Goal: Book appointment/travel/reservation

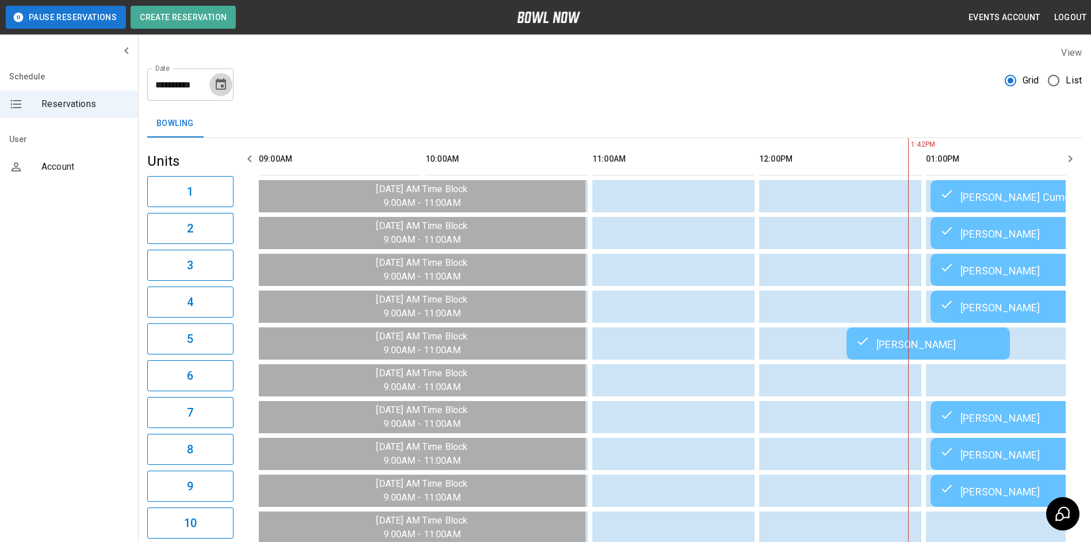
click at [220, 93] on button "Choose date, selected date is Aug 17, 2025" at bounding box center [220, 84] width 23 height 23
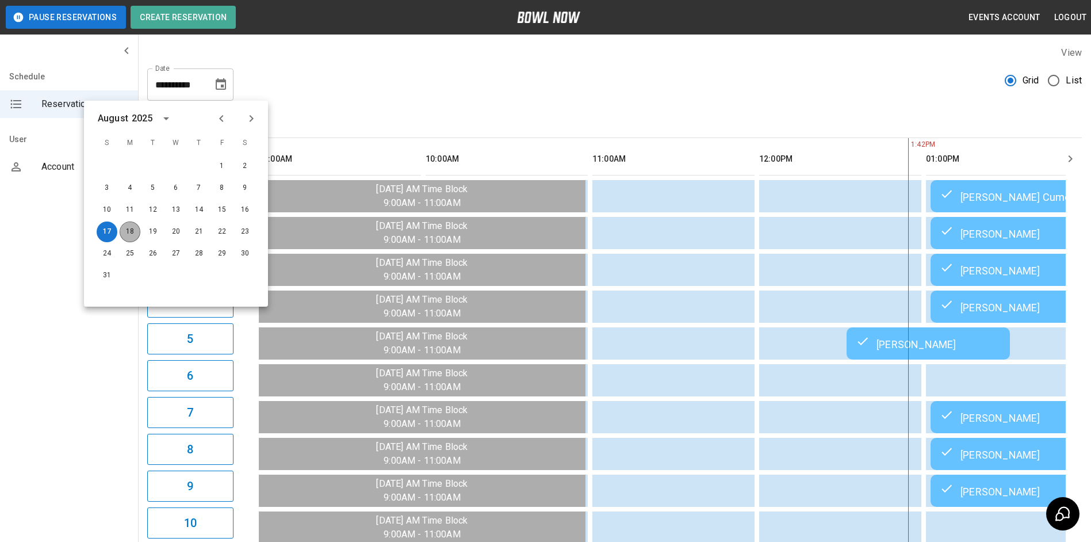
click at [131, 232] on button "18" at bounding box center [130, 231] width 21 height 21
type input "**********"
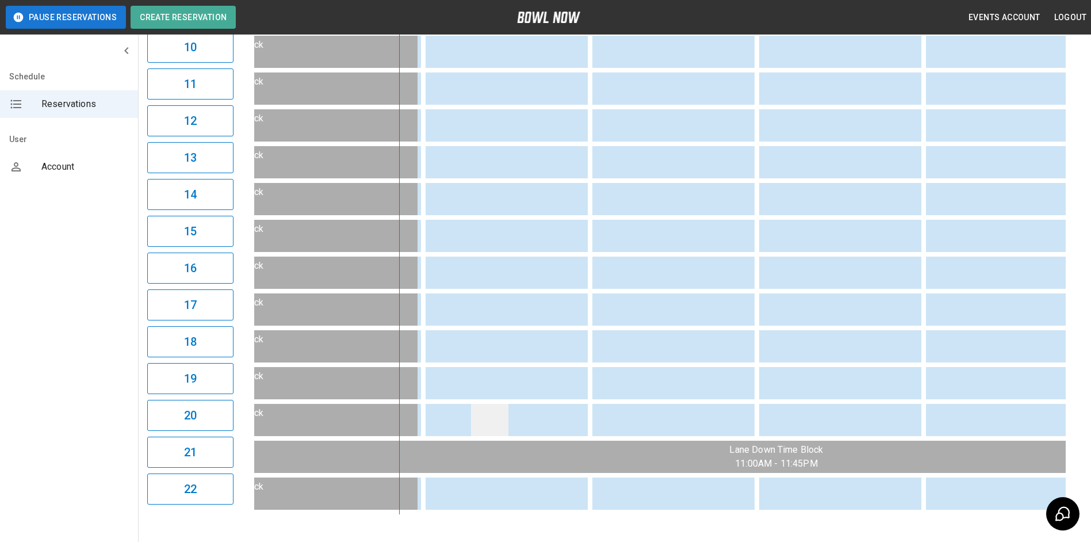
scroll to position [517, 0]
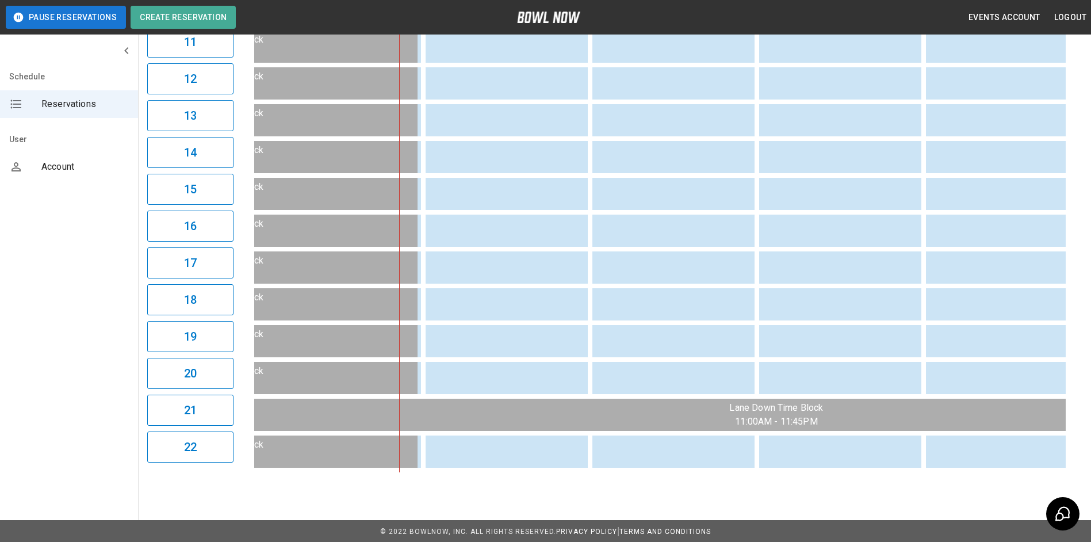
click at [573, 472] on div "1:52PM 11:00 am Hopefuls Meeting in Lounge girls on a Roll meeting in lounge 11…" at bounding box center [659, 46] width 811 height 851
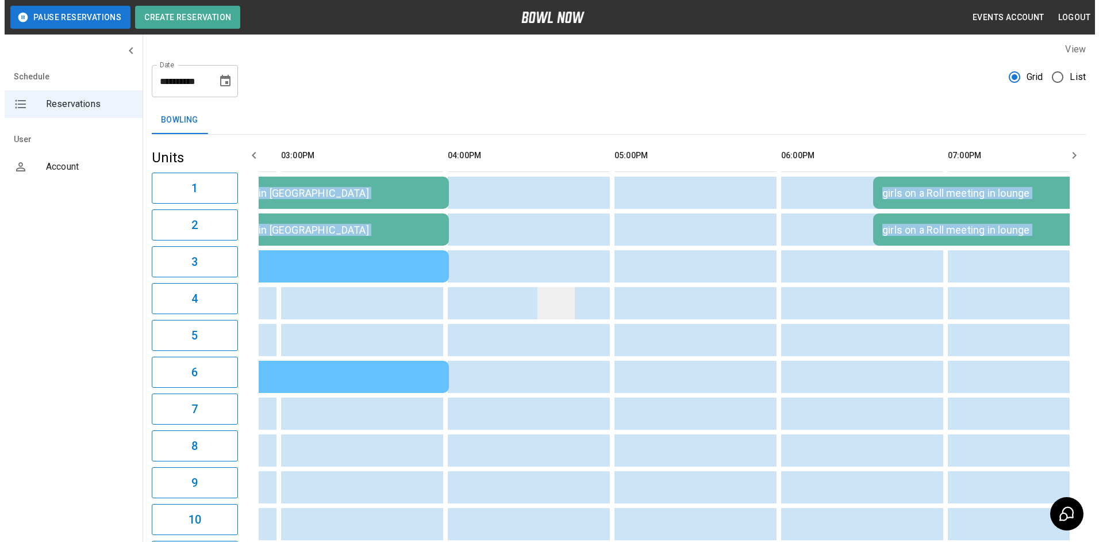
scroll to position [0, 0]
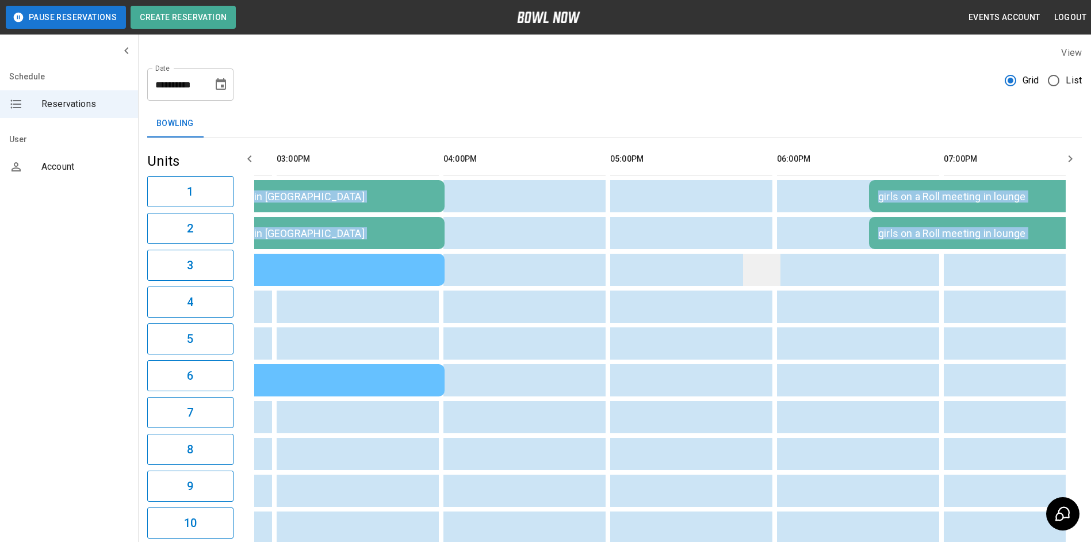
click at [755, 273] on td "sticky table" at bounding box center [761, 270] width 37 height 32
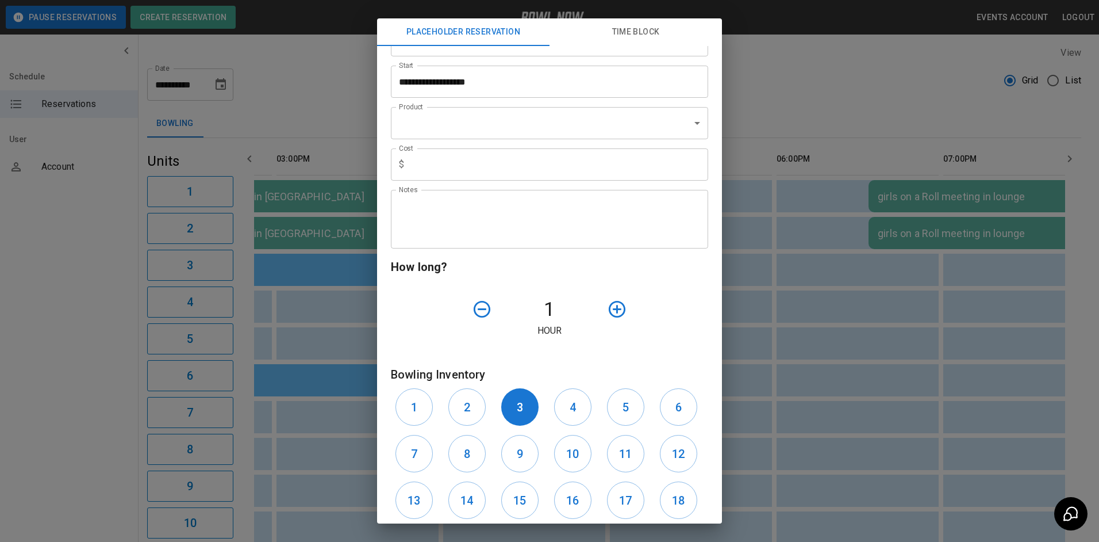
drag, startPoint x: 650, startPoint y: 470, endPoint x: 643, endPoint y: 458, distance: 13.4
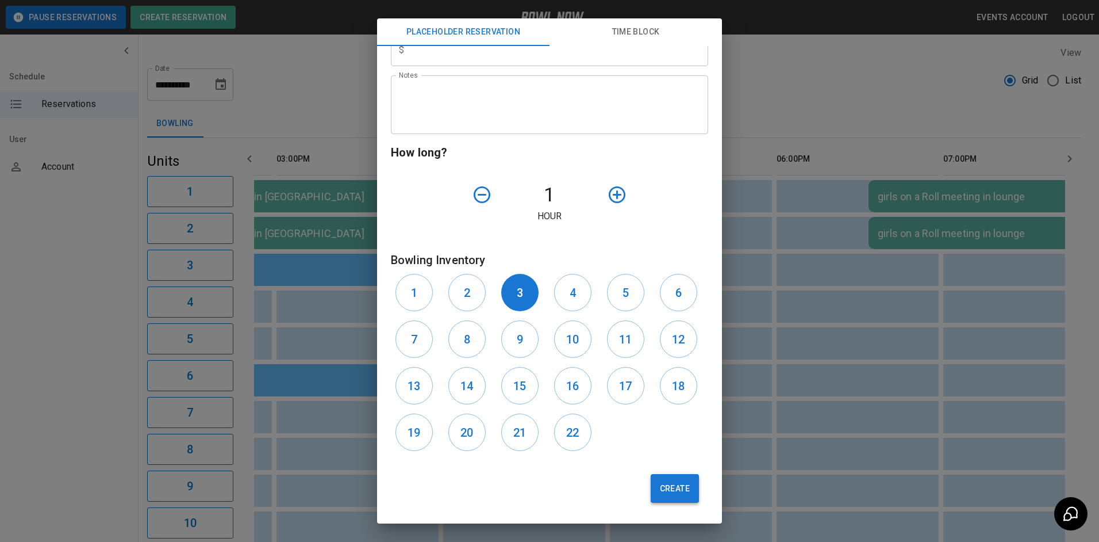
click at [666, 492] on button "Create" at bounding box center [675, 488] width 48 height 29
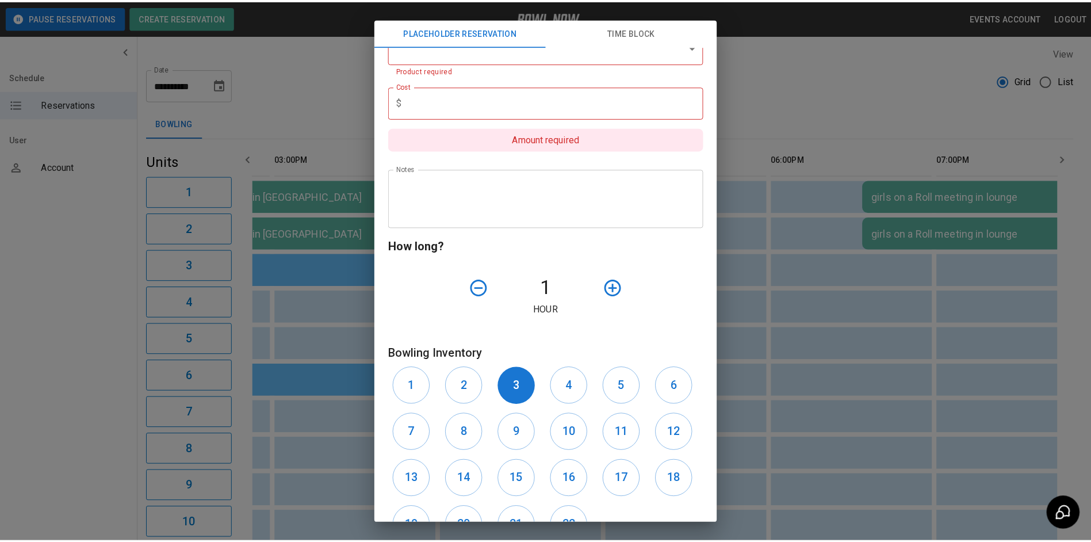
scroll to position [283, 0]
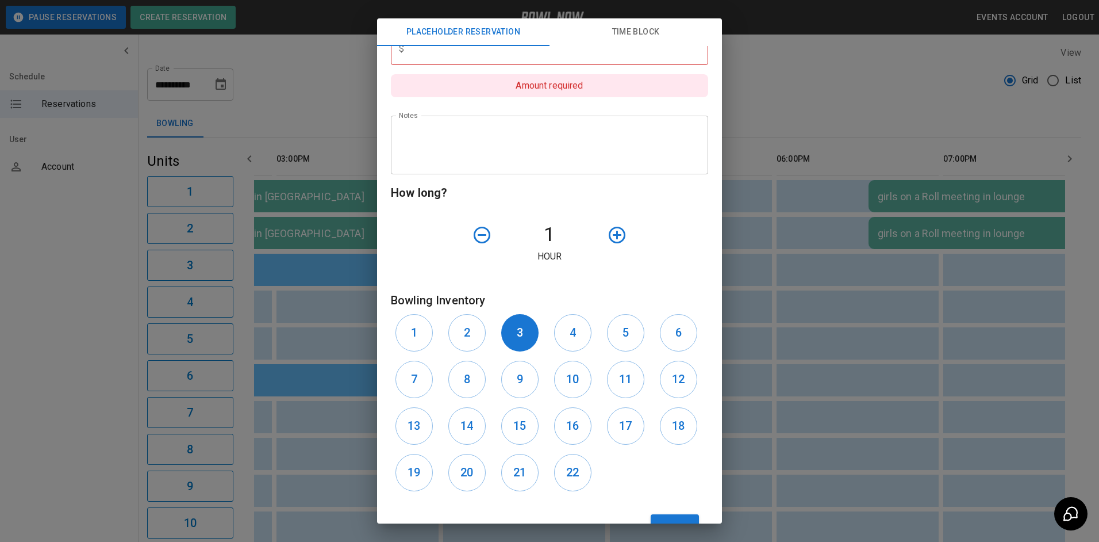
drag, startPoint x: 765, startPoint y: 413, endPoint x: 759, endPoint y: 416, distance: 5.9
click at [765, 413] on div "**********" at bounding box center [549, 271] width 1099 height 542
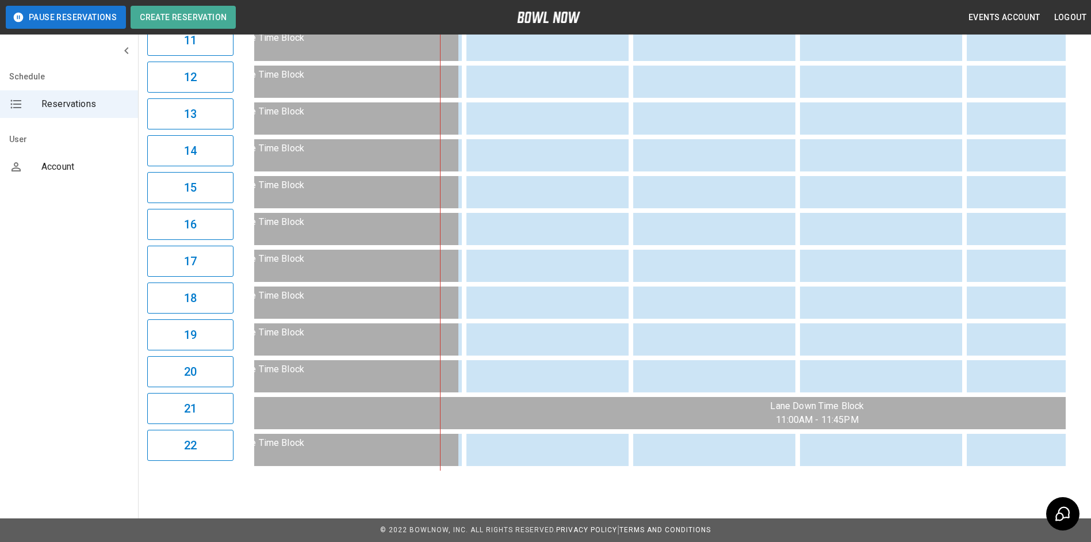
scroll to position [0, 0]
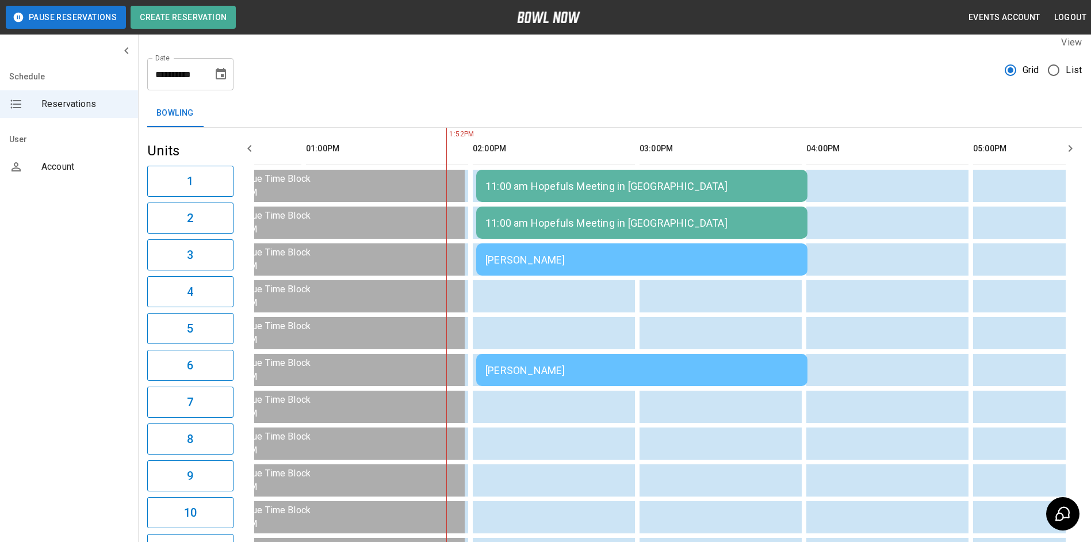
click at [770, 181] on div "11:00 am Hopefuls Meeting in [GEOGRAPHIC_DATA]" at bounding box center [641, 186] width 313 height 12
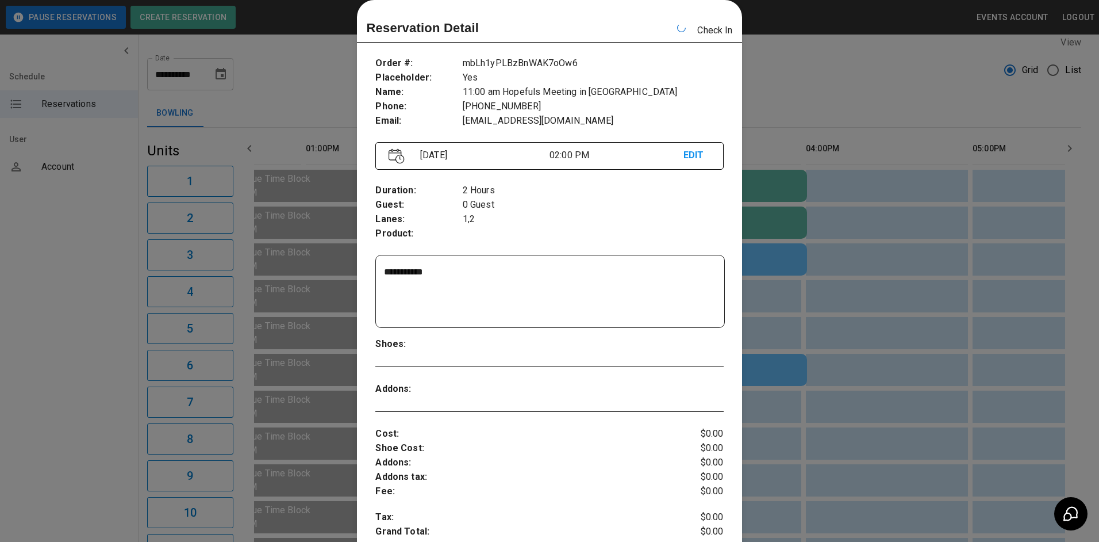
click at [895, 309] on div at bounding box center [549, 271] width 1099 height 542
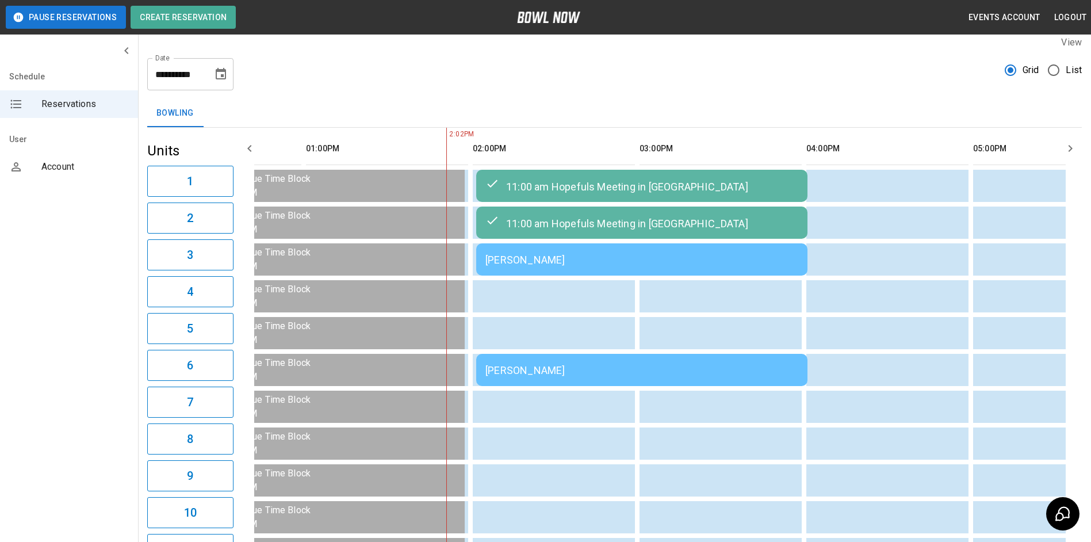
click at [788, 374] on div "[PERSON_NAME]" at bounding box center [641, 370] width 313 height 12
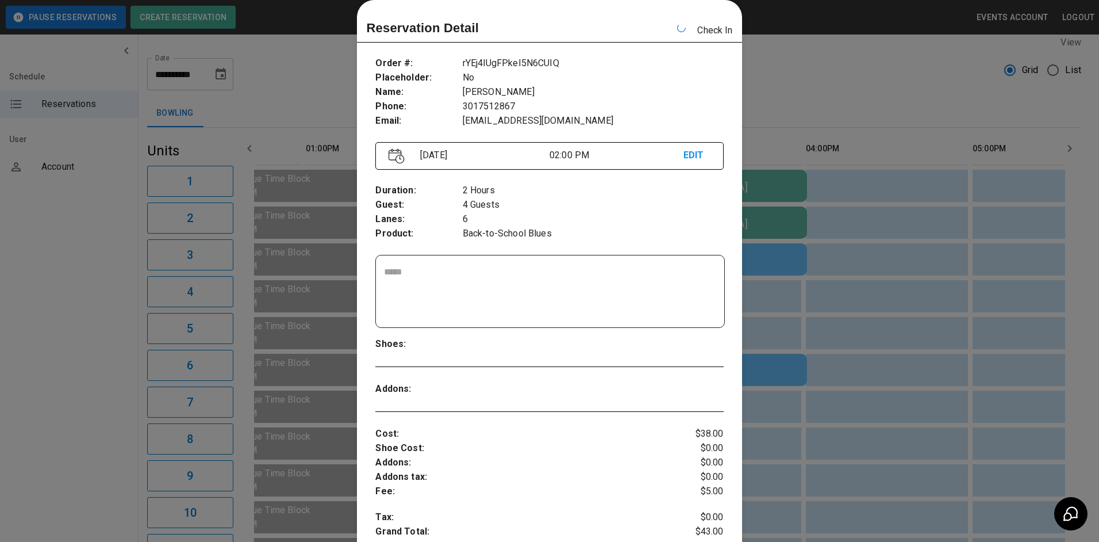
scroll to position [0, 500]
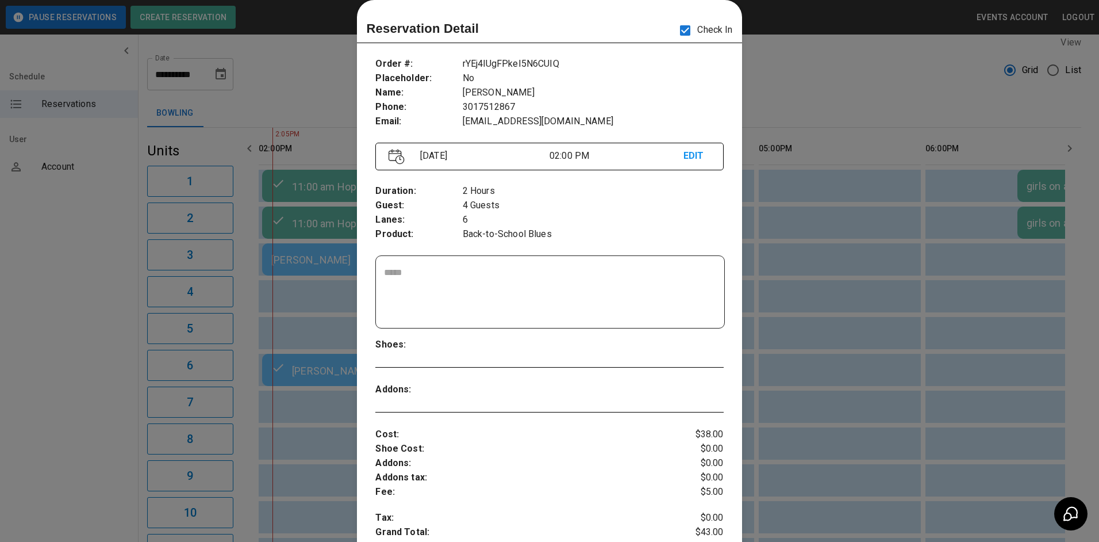
click at [834, 334] on div at bounding box center [549, 271] width 1099 height 542
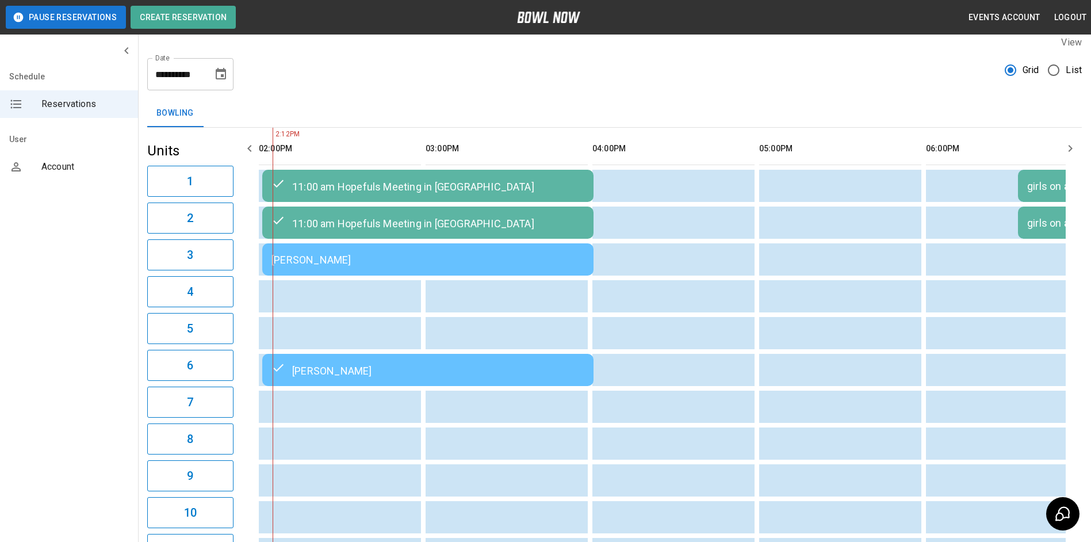
click at [551, 251] on td "[PERSON_NAME]" at bounding box center [427, 259] width 331 height 32
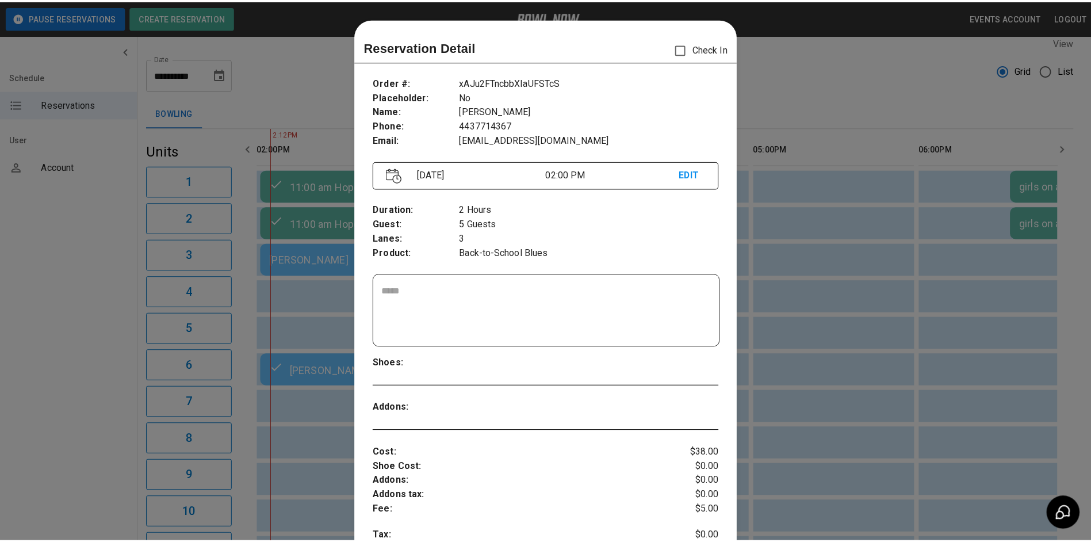
scroll to position [18, 0]
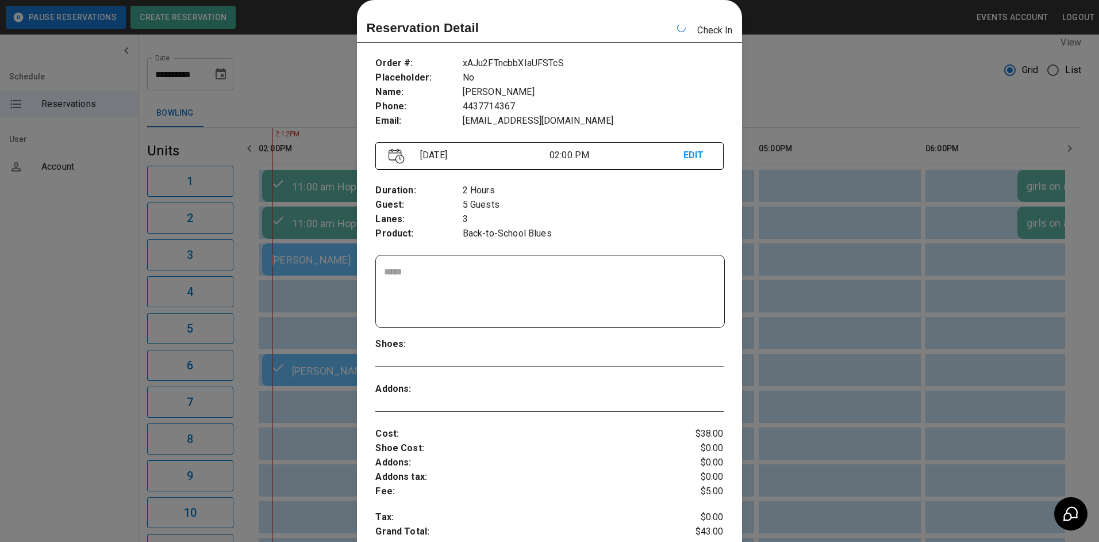
click at [824, 271] on div at bounding box center [549, 271] width 1099 height 542
